Goal: Task Accomplishment & Management: Manage account settings

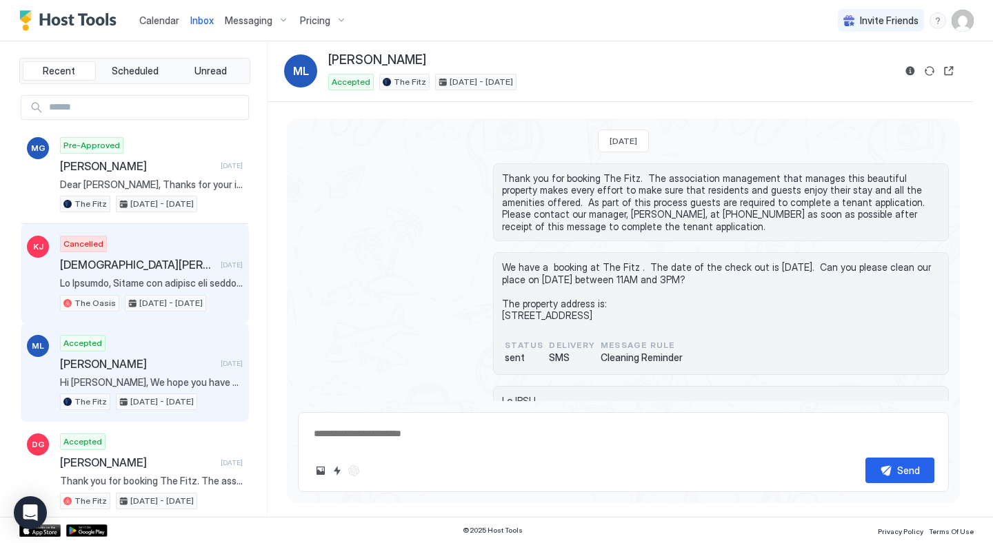
scroll to position [2524, 0]
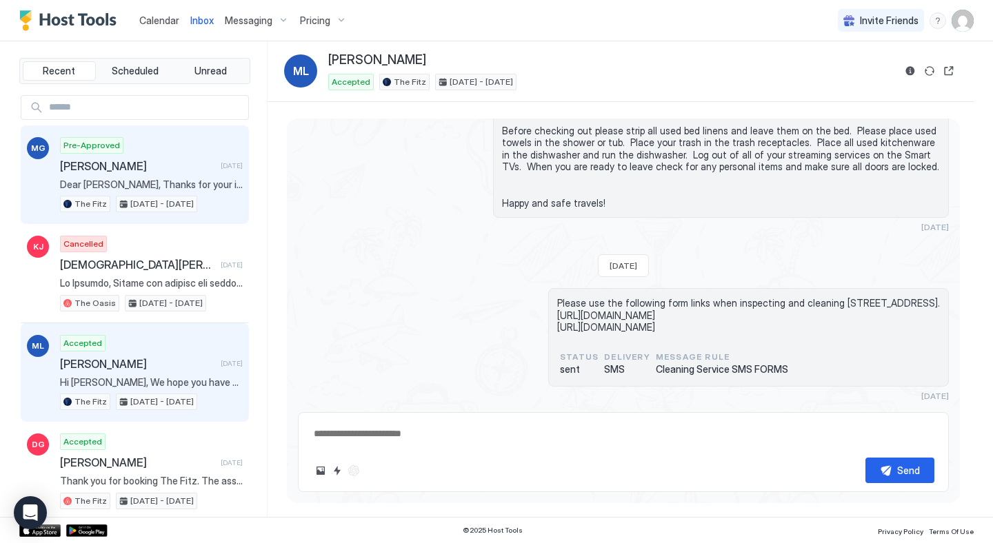
click at [163, 150] on div "Pre-Approved [PERSON_NAME] [DATE] Dear [PERSON_NAME], Thanks for your inquiry a…" at bounding box center [151, 175] width 183 height 76
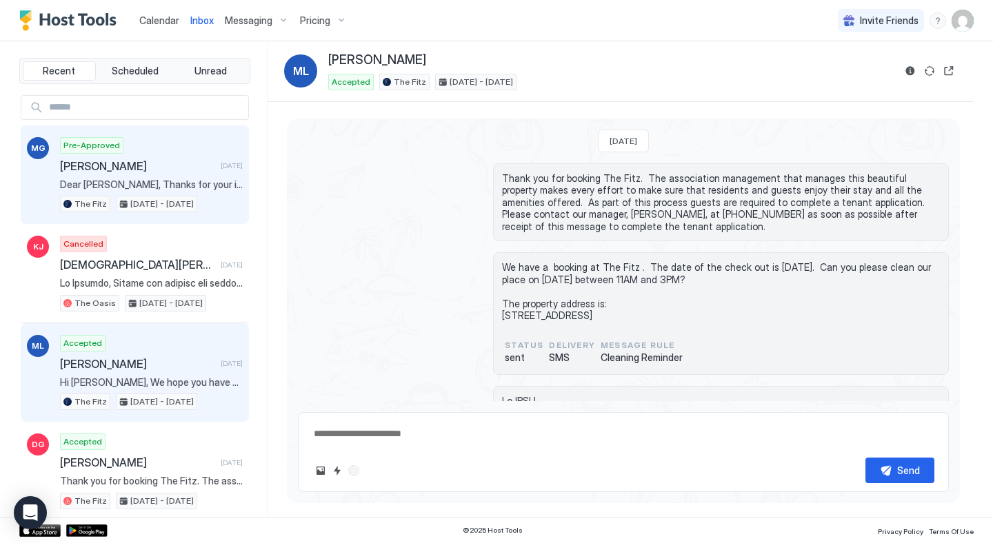
type textarea "*"
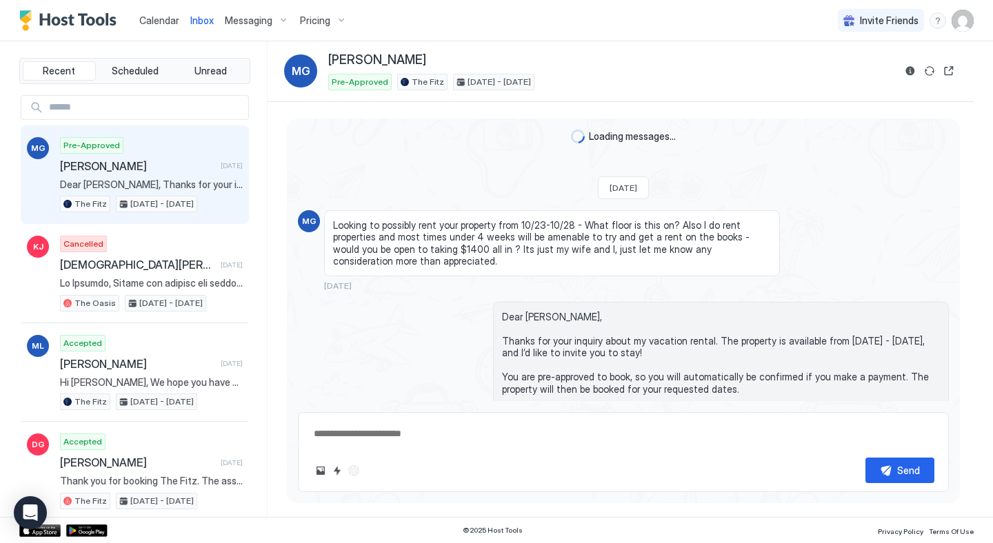
scroll to position [90, 0]
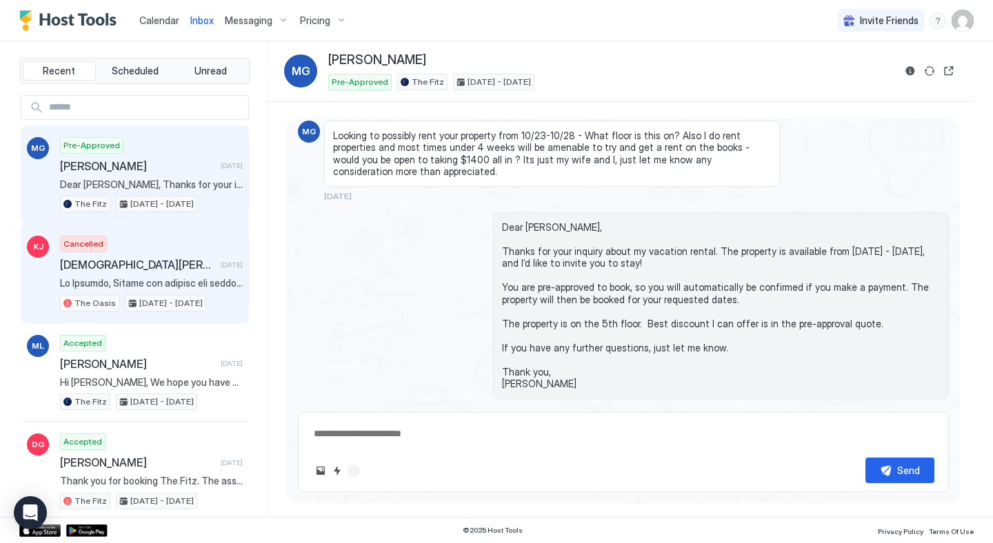
click at [221, 243] on div "Cancelled [PERSON_NAME] [DATE] The Oasis [DATE] - [DATE]" at bounding box center [151, 274] width 183 height 76
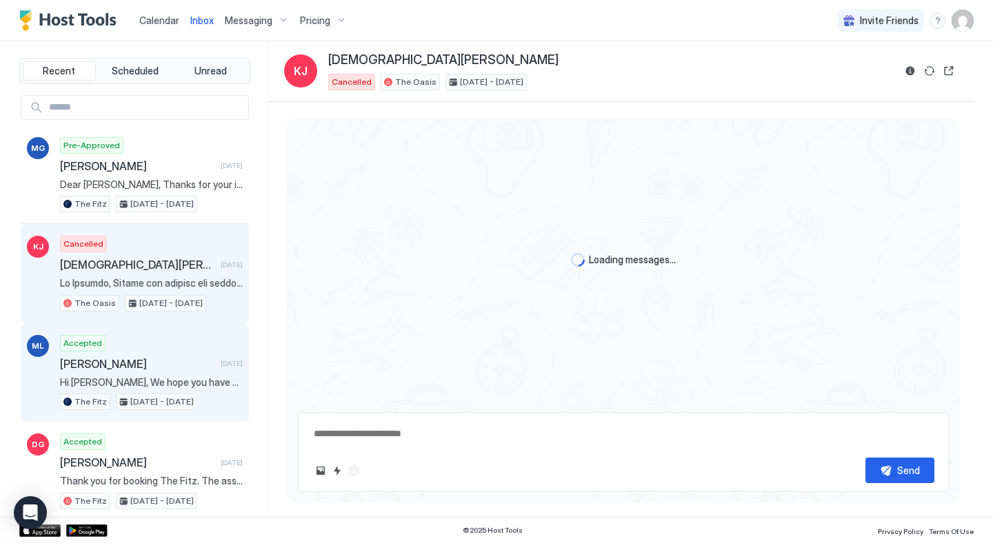
click at [154, 363] on span "[PERSON_NAME]" at bounding box center [137, 364] width 155 height 14
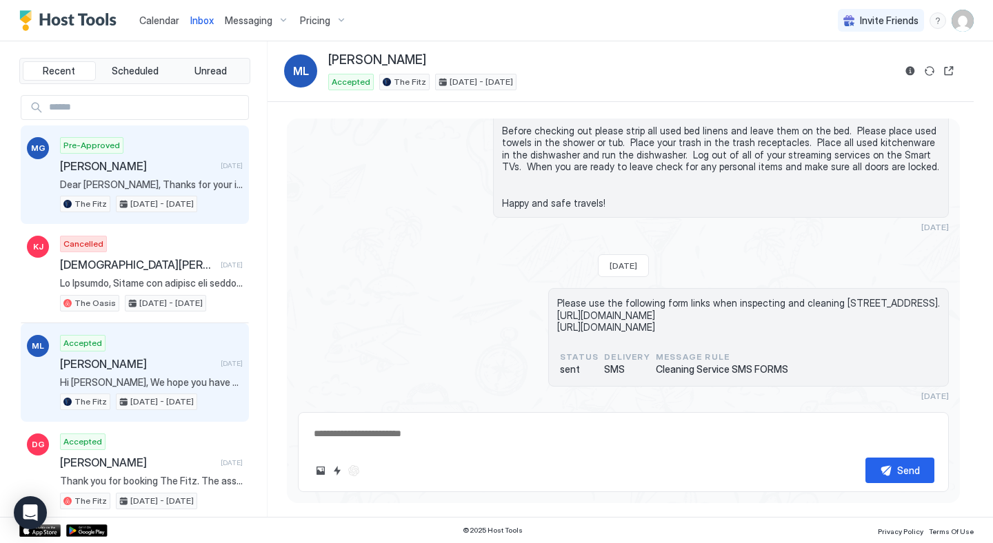
click at [159, 145] on div "Pre-Approved [PERSON_NAME] [DATE] Dear [PERSON_NAME], Thanks for your inquiry a…" at bounding box center [151, 175] width 183 height 76
